Goal: Task Accomplishment & Management: Complete application form

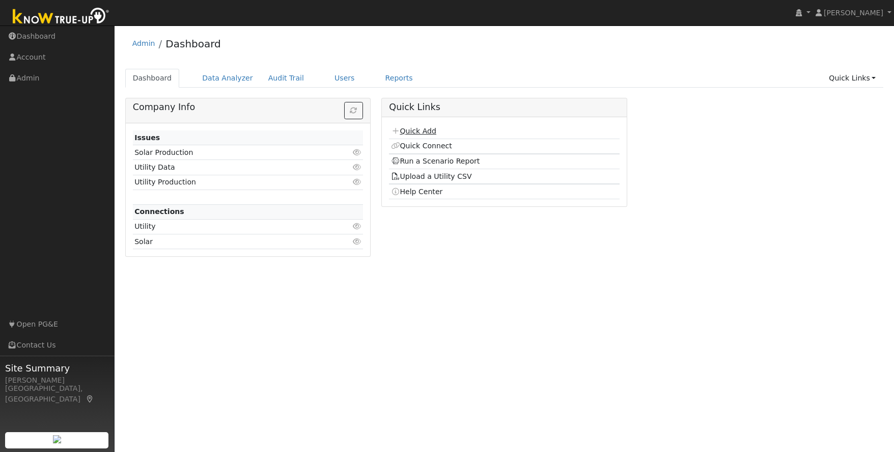
click at [417, 132] on link "Quick Add" at bounding box center [413, 131] width 45 height 8
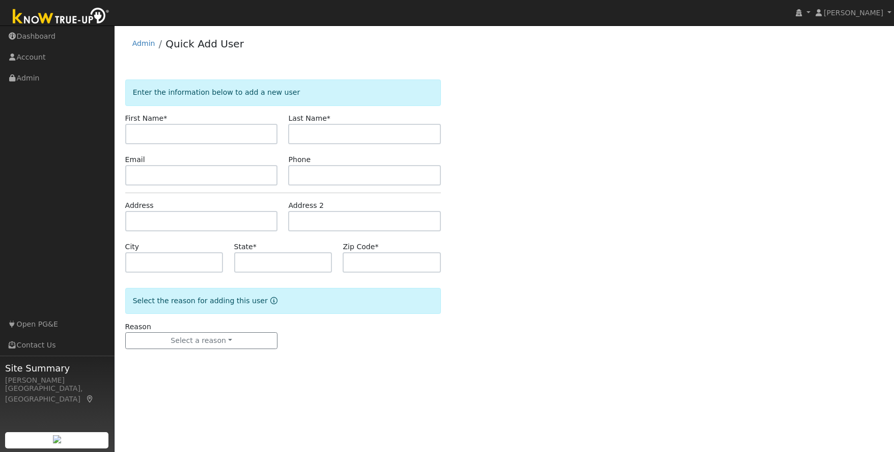
click at [175, 131] on input "text" at bounding box center [201, 134] width 153 height 20
type input "Jason"
type input "Dierberg"
type input "jasondierberg@gmail.com"
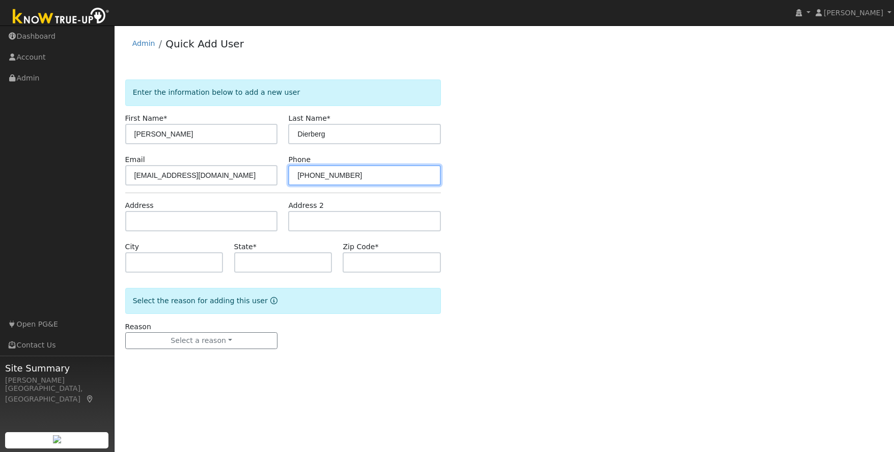
type input "209-206-0561"
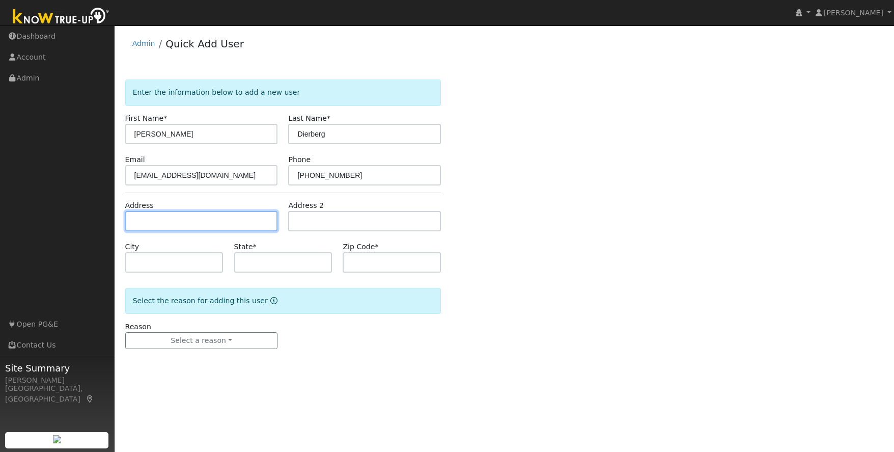
click at [137, 222] on input "text" at bounding box center [201, 221] width 153 height 20
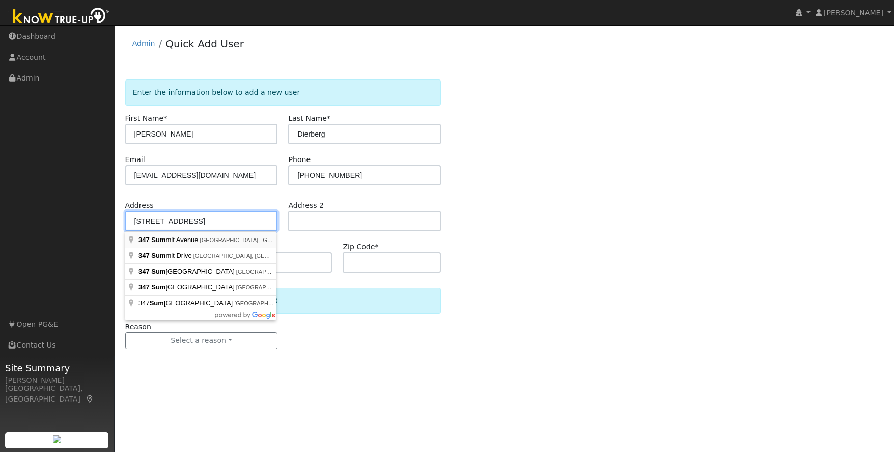
type input "347 Summit Avenue"
type input "Sonora"
type input "CA"
type input "95370"
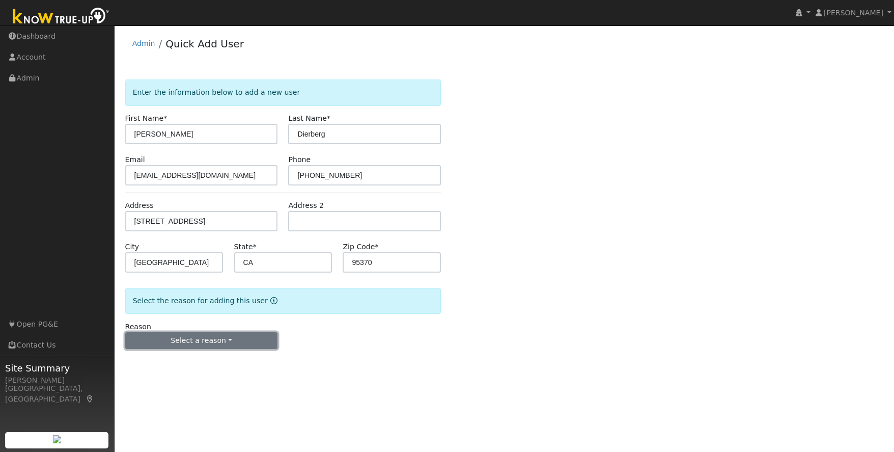
click at [186, 335] on button "Select a reason" at bounding box center [201, 340] width 153 height 17
click at [176, 364] on link "New lead" at bounding box center [182, 362] width 113 height 14
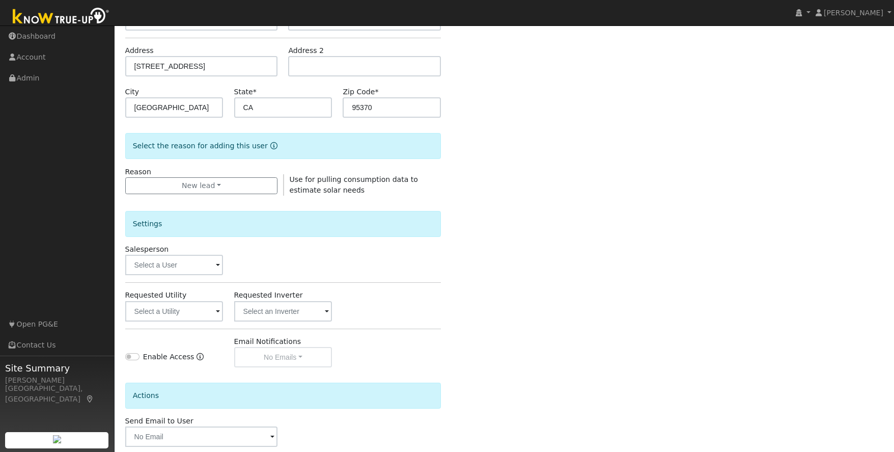
scroll to position [208, 0]
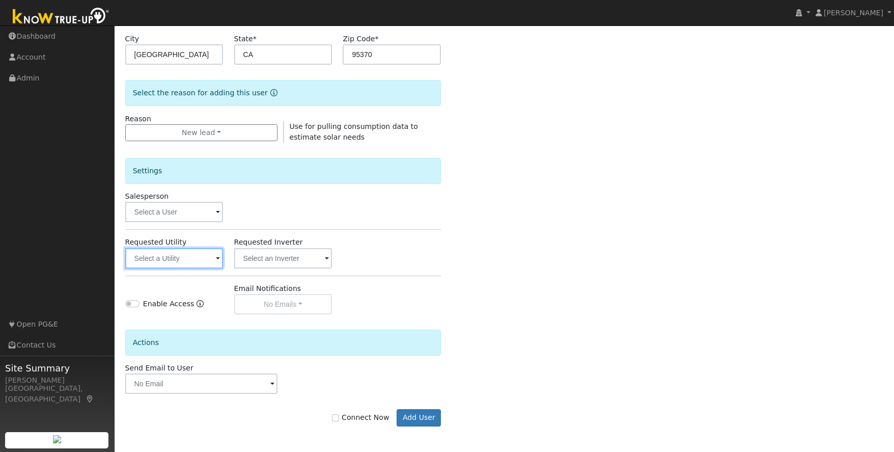
click at [178, 254] on input "text" at bounding box center [174, 258] width 98 height 20
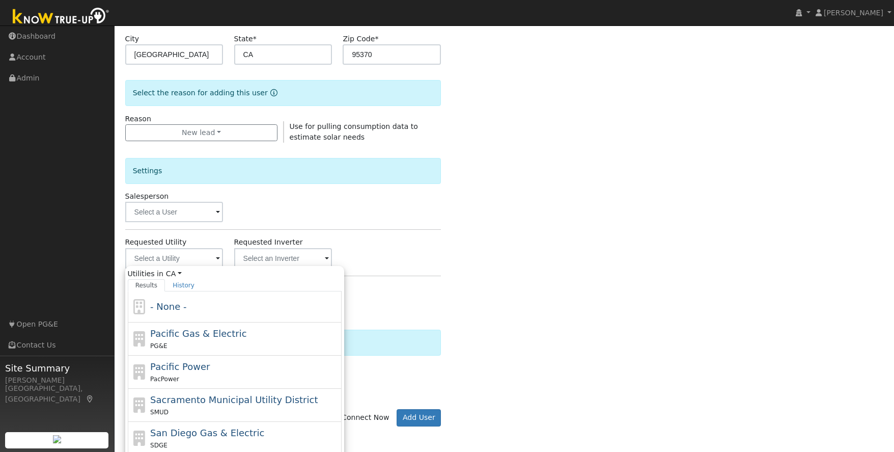
click at [193, 334] on span "Pacific Gas & Electric" at bounding box center [198, 333] width 96 height 11
type input "Pacific Gas & Electric"
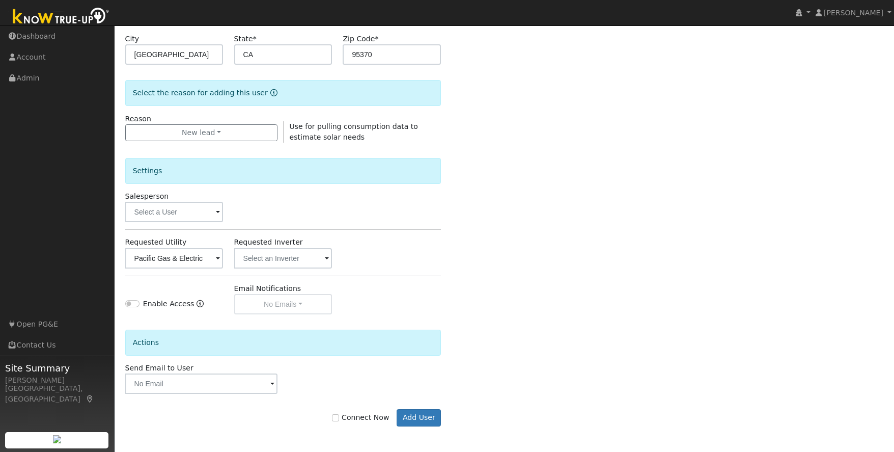
scroll to position [199, 0]
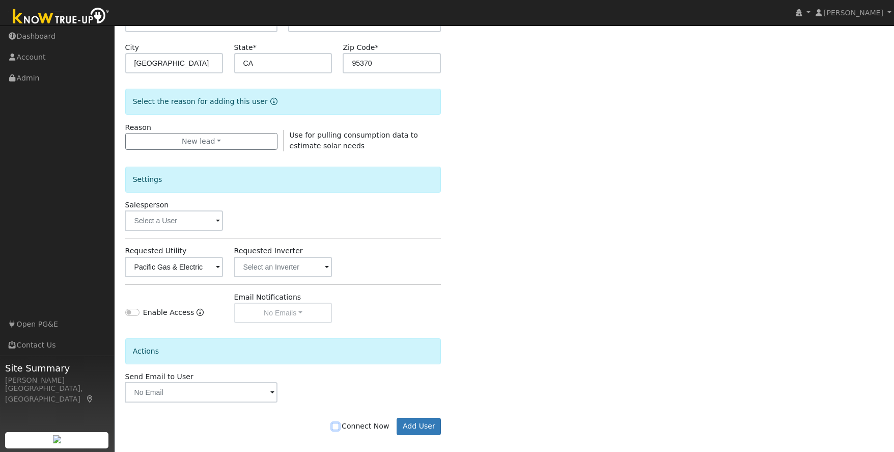
click at [339, 425] on input "Connect Now" at bounding box center [335, 426] width 7 height 7
checkbox input "true"
click at [411, 428] on button "Add User" at bounding box center [419, 426] width 44 height 17
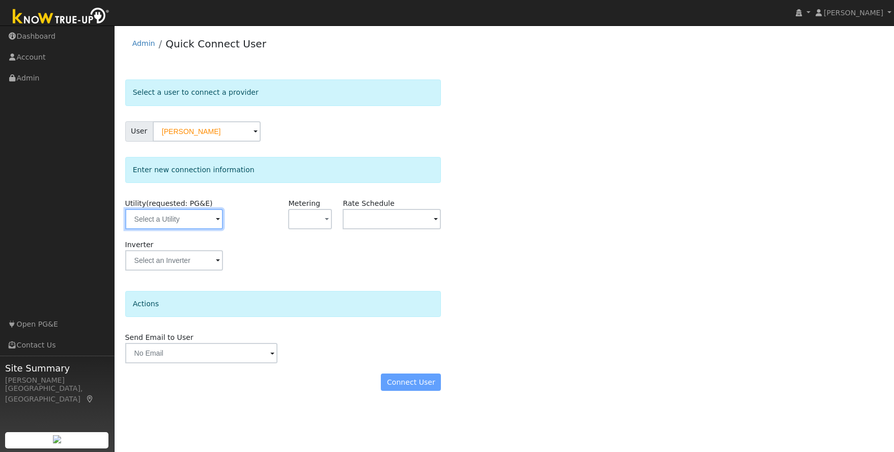
click at [170, 221] on input "text" at bounding box center [174, 219] width 98 height 20
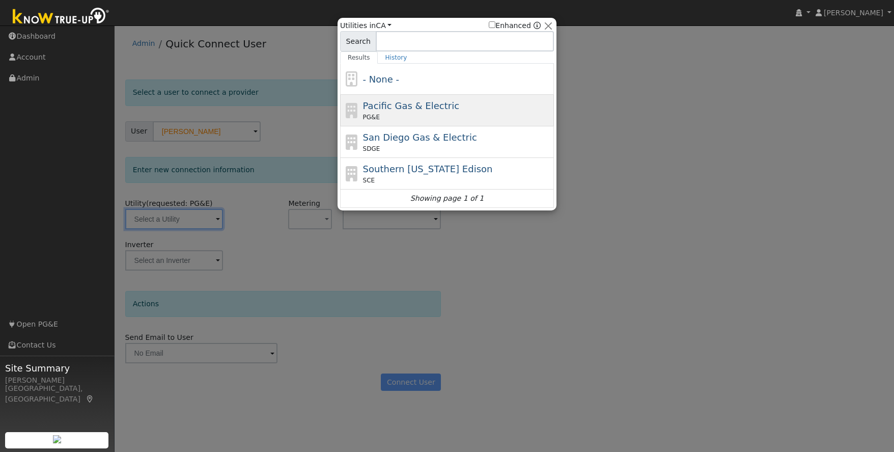
click at [382, 116] on div "PG&E" at bounding box center [457, 117] width 189 height 9
type input "PG&E"
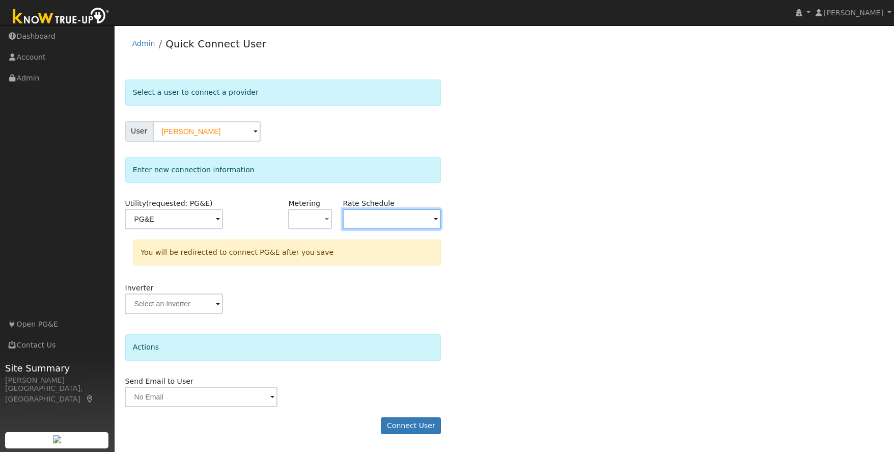
click at [375, 218] on input "text" at bounding box center [392, 219] width 98 height 20
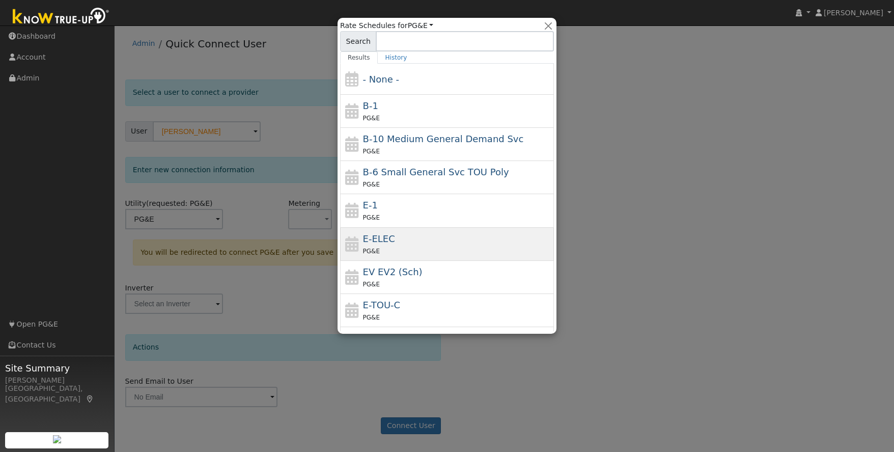
click at [392, 246] on div "PG&E" at bounding box center [457, 251] width 189 height 11
type input "E-ELEC"
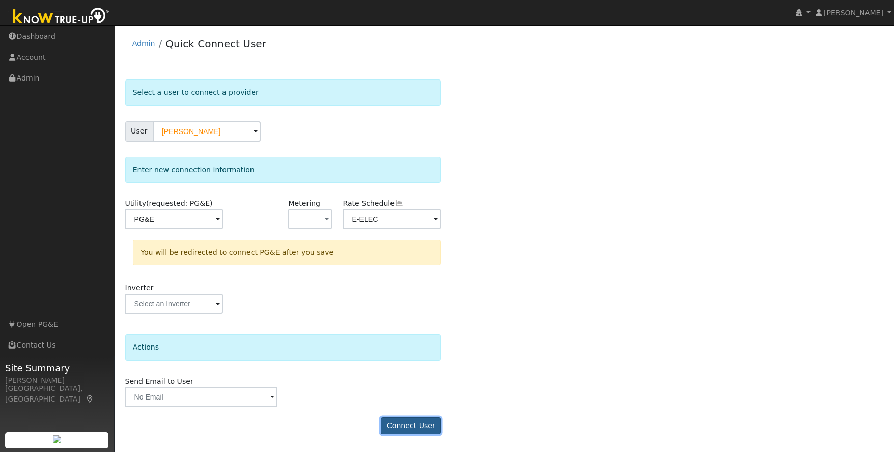
click at [409, 424] on button "Connect User" at bounding box center [411, 425] width 60 height 17
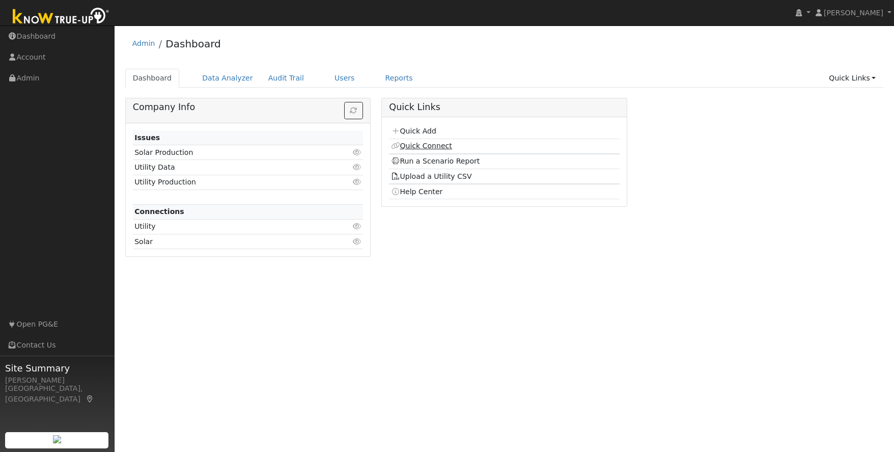
click at [422, 148] on link "Quick Connect" at bounding box center [421, 146] width 61 height 8
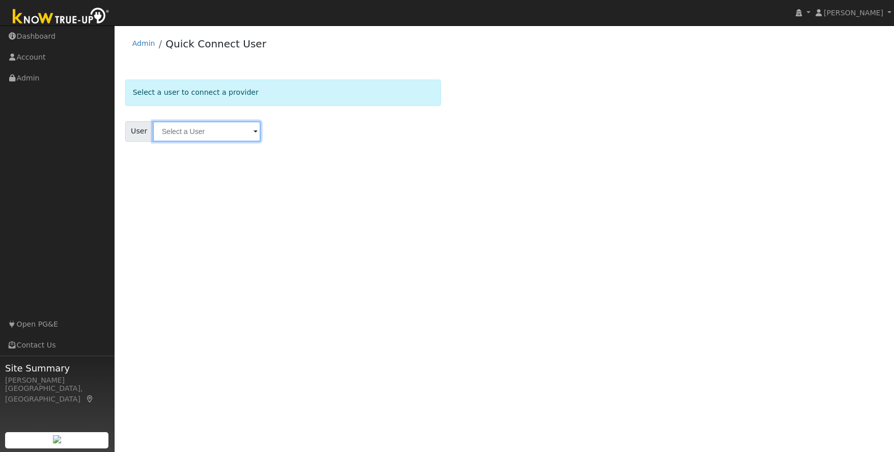
click at [210, 130] on input "text" at bounding box center [207, 131] width 108 height 20
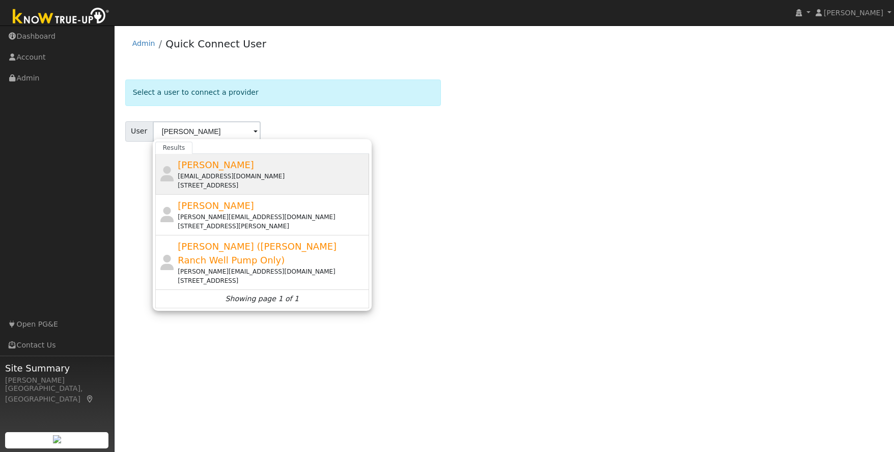
click at [220, 171] on div "Jason Dierberg jasondierberg@gmail.com 347 Summit Avenue, Sonora, CA 95370" at bounding box center [272, 174] width 189 height 32
type input "Jason Dierberg"
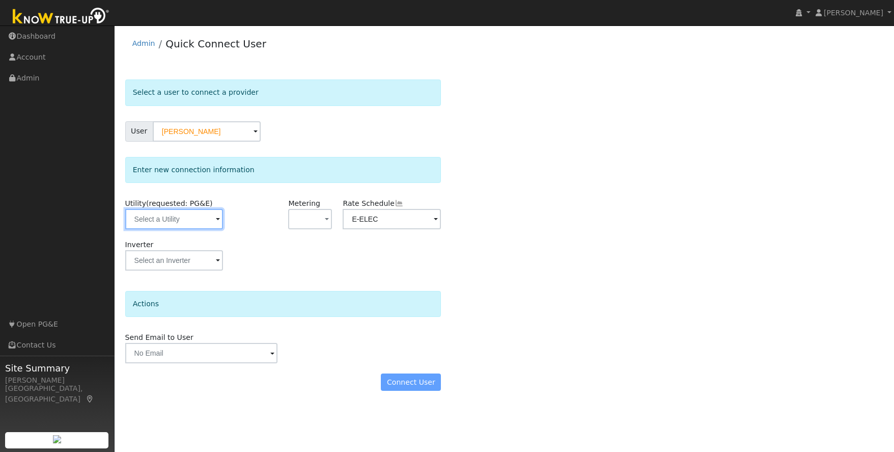
click at [193, 222] on input "text" at bounding box center [174, 219] width 98 height 20
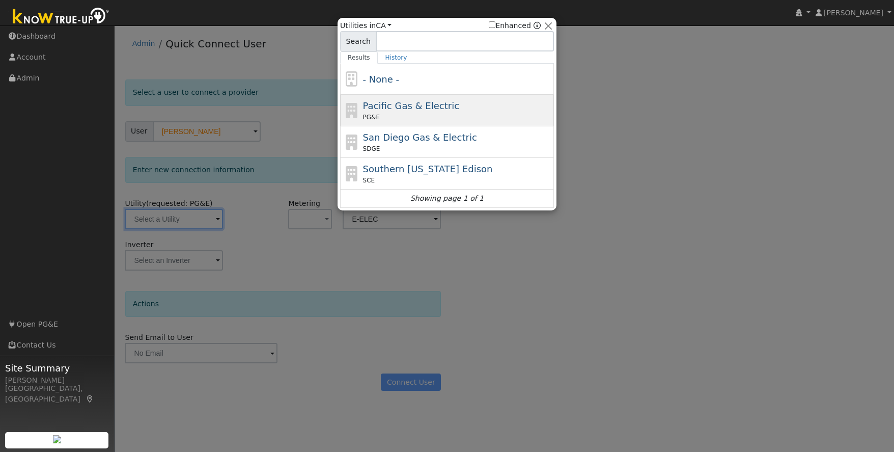
click at [463, 107] on div "Pacific Gas & Electric PG&E" at bounding box center [457, 110] width 189 height 23
type input "PG&E"
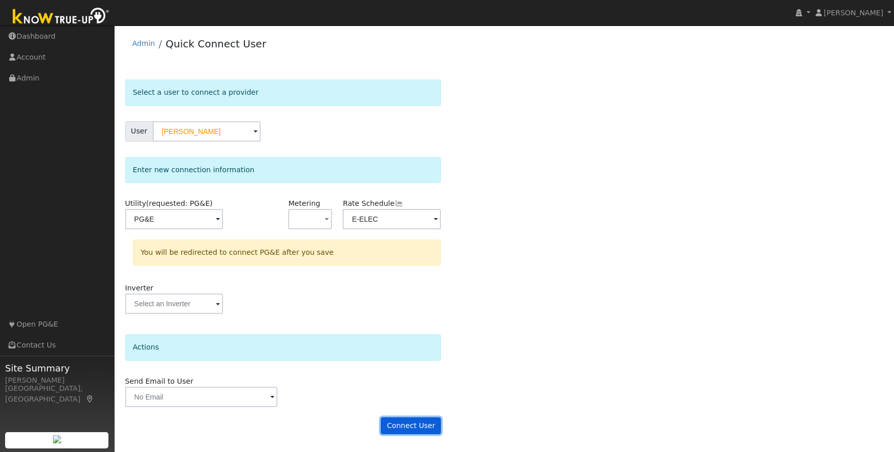
click at [419, 423] on button "Connect User" at bounding box center [411, 425] width 60 height 17
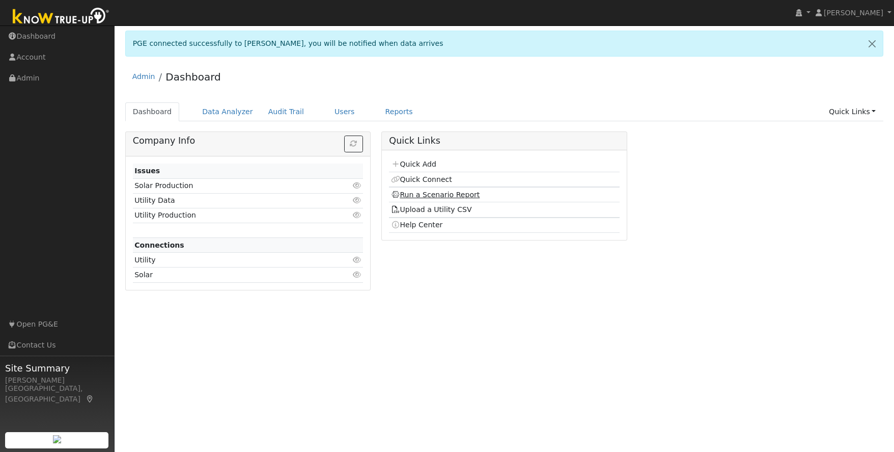
click at [418, 195] on link "Run a Scenario Report" at bounding box center [435, 195] width 89 height 8
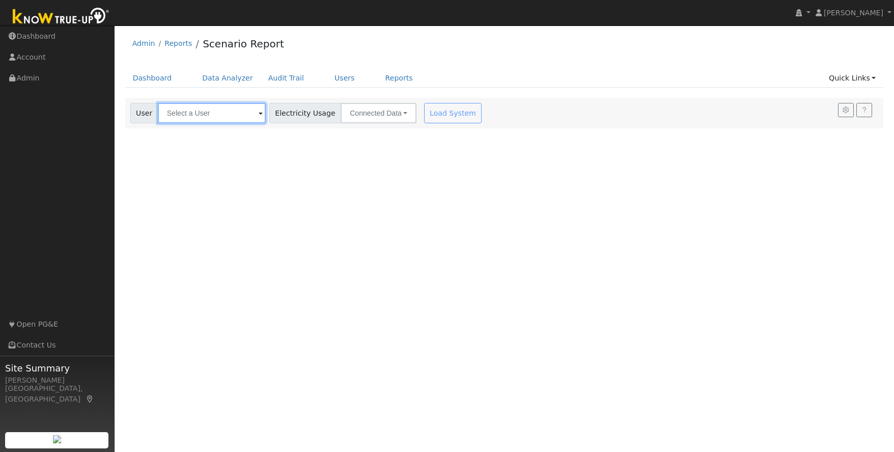
click at [215, 115] on input "text" at bounding box center [212, 113] width 108 height 20
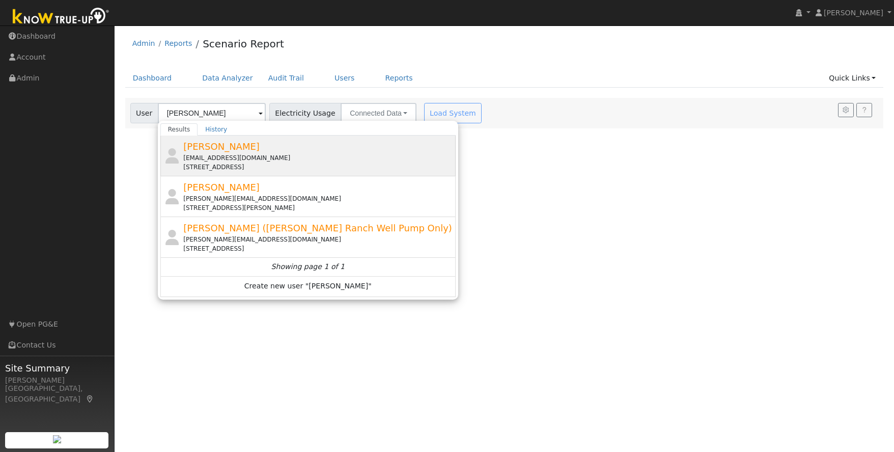
click at [228, 154] on div "[EMAIL_ADDRESS][DOMAIN_NAME]" at bounding box center [318, 157] width 270 height 9
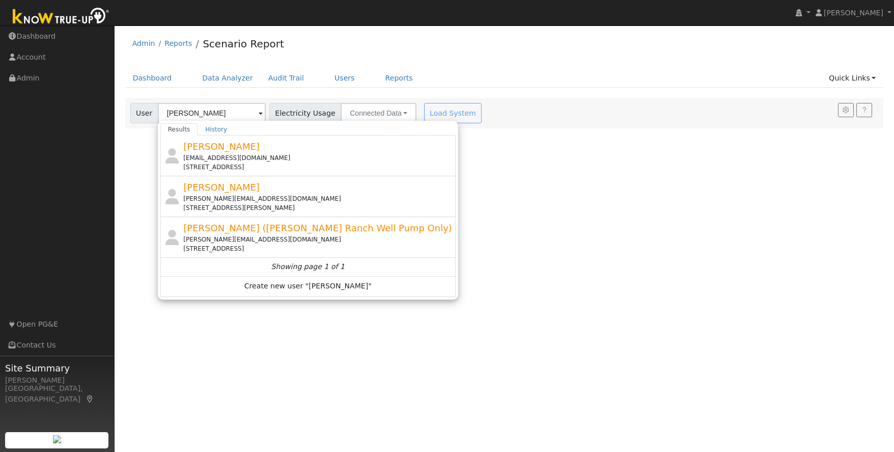
type input "Jason Dierberg"
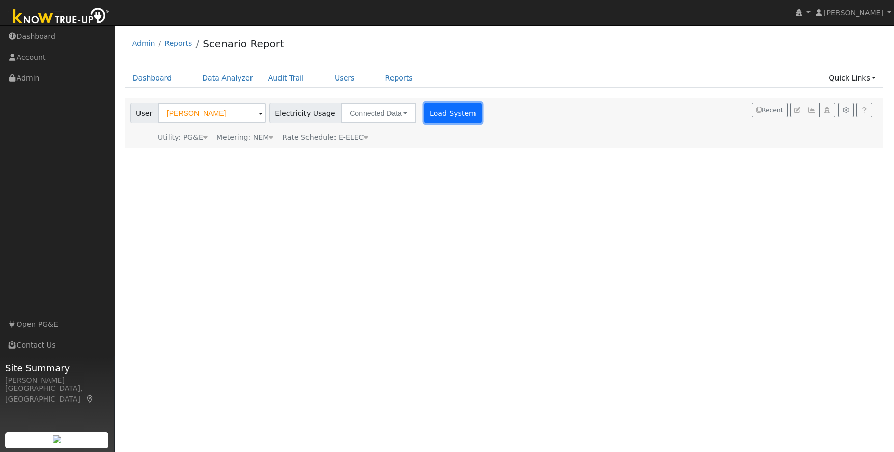
click at [437, 111] on button "Load System" at bounding box center [453, 113] width 58 height 20
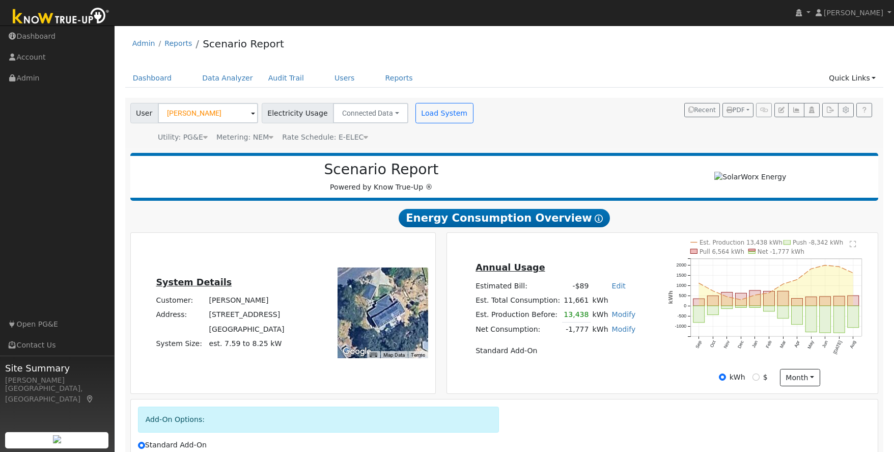
click at [646, 270] on div "Annual Usage Estimated Bill: -$89 Edit Estimated Bill $ Annual Est. Total Consu…" at bounding box center [556, 313] width 214 height 104
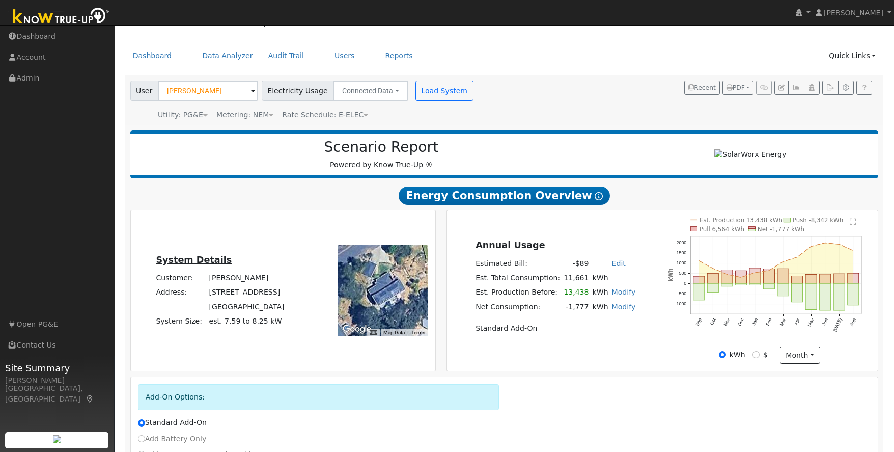
scroll to position [20, 0]
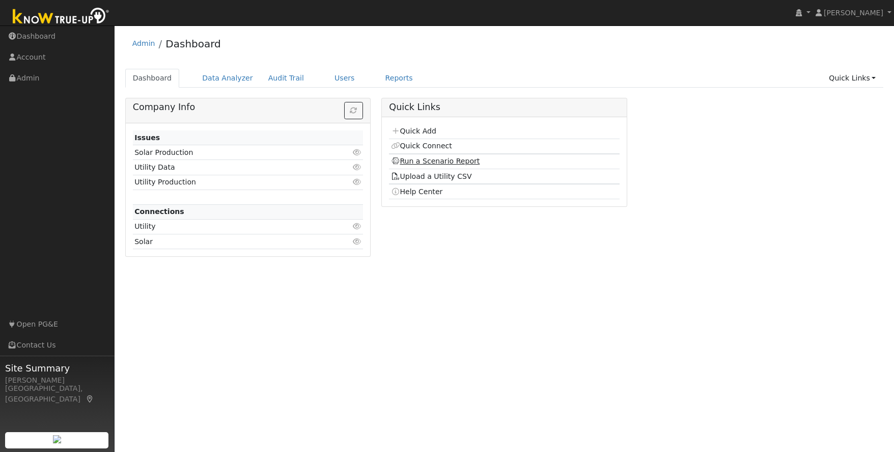
click at [451, 161] on link "Run a Scenario Report" at bounding box center [435, 161] width 89 height 8
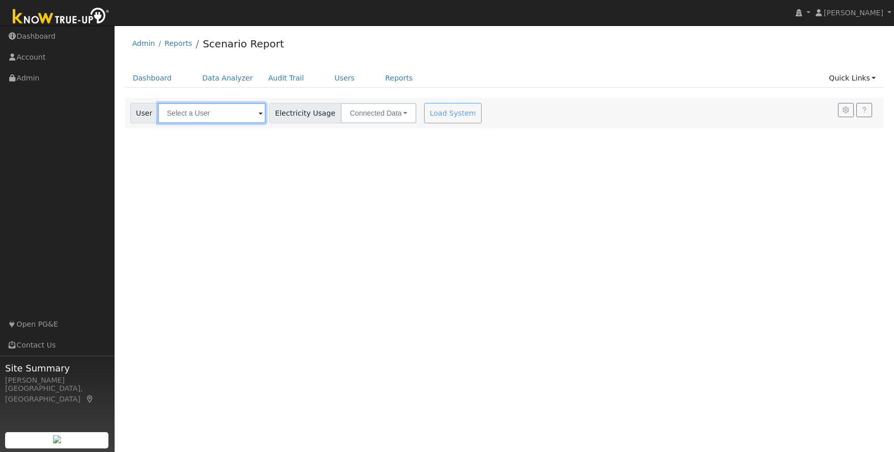
click at [182, 111] on input "text" at bounding box center [212, 113] width 108 height 20
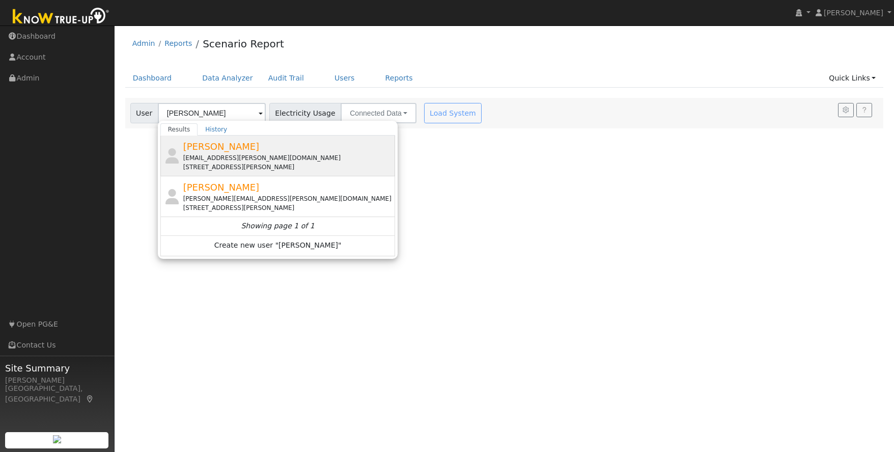
click at [238, 158] on div "matt.cavallero@georgereed.com" at bounding box center [288, 157] width 210 height 9
type input "Matt Cavallero"
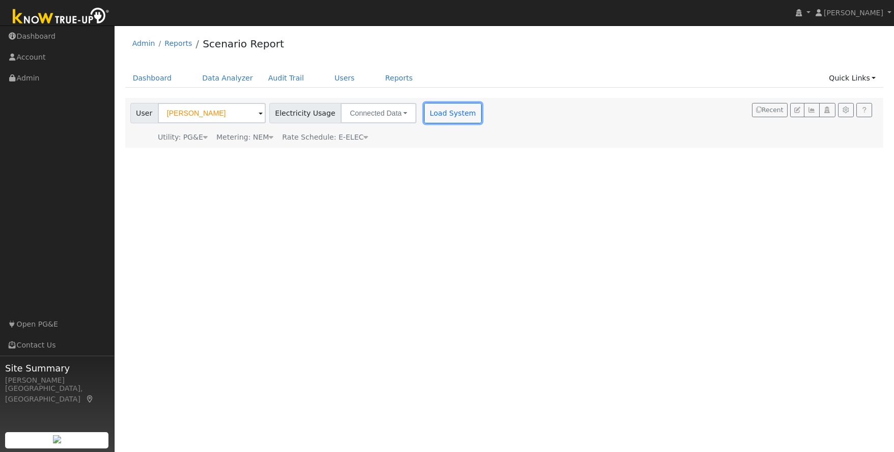
drag, startPoint x: 429, startPoint y: 112, endPoint x: 417, endPoint y: 111, distance: 12.2
click at [429, 112] on button "Load System" at bounding box center [453, 113] width 58 height 20
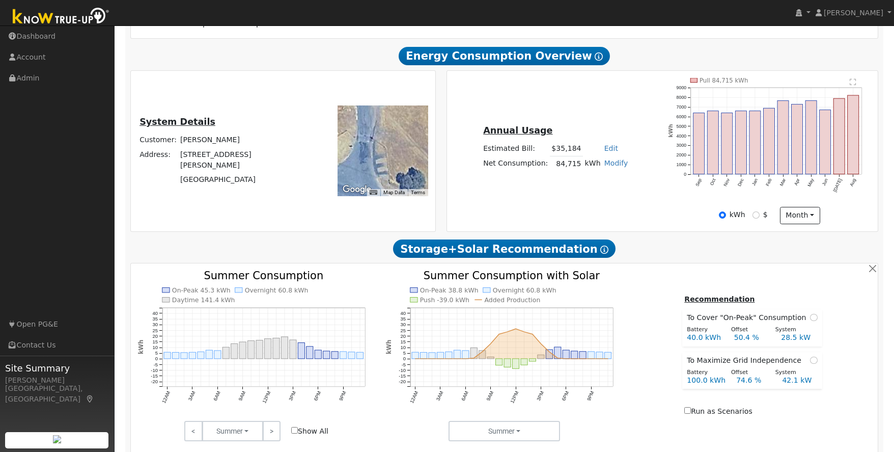
scroll to position [207, 0]
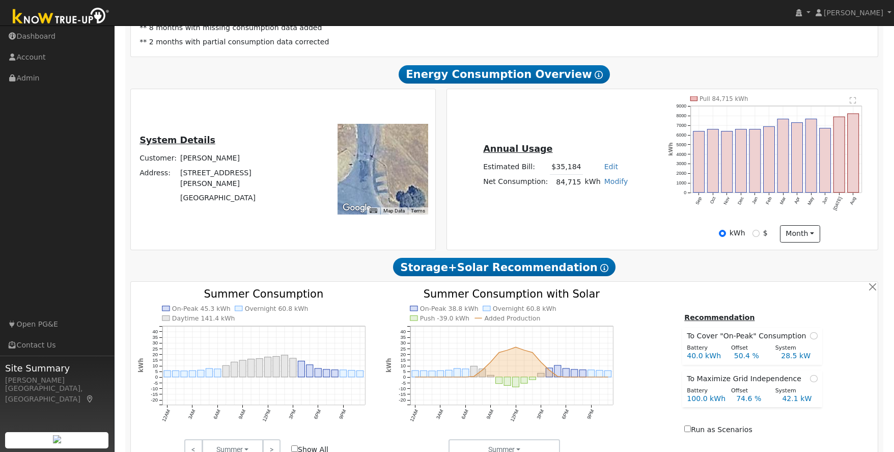
click at [839, 234] on div "kWh $ month Day Month" at bounding box center [770, 233] width 214 height 17
drag, startPoint x: 853, startPoint y: 237, endPoint x: 852, endPoint y: 229, distance: 7.7
click at [852, 232] on div "kWh $ month Day Month" at bounding box center [770, 233] width 214 height 17
